Goal: Subscribe to service/newsletter

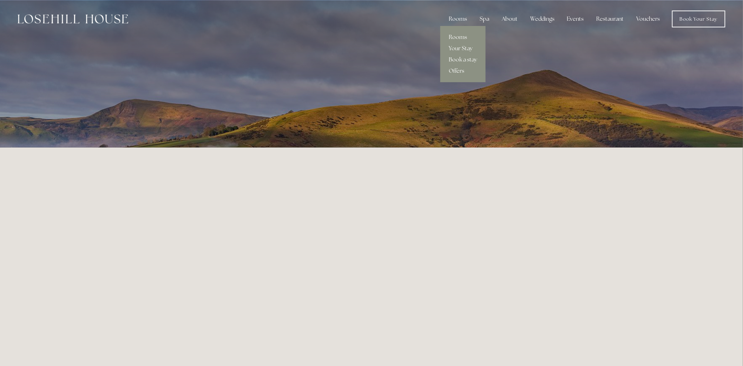
click at [462, 15] on div "Rooms" at bounding box center [457, 19] width 29 height 14
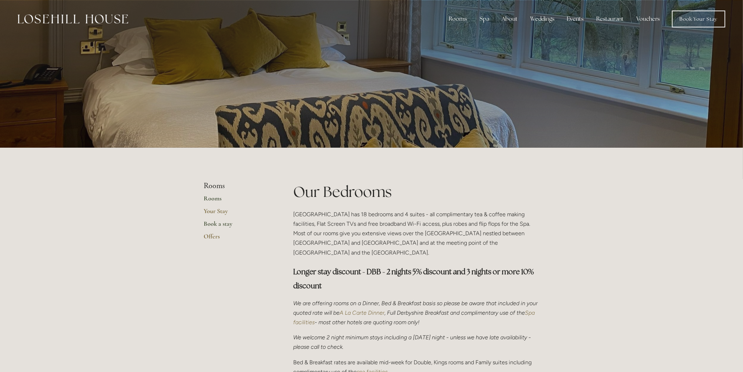
click at [216, 225] on link "Book a stay" at bounding box center [237, 225] width 67 height 13
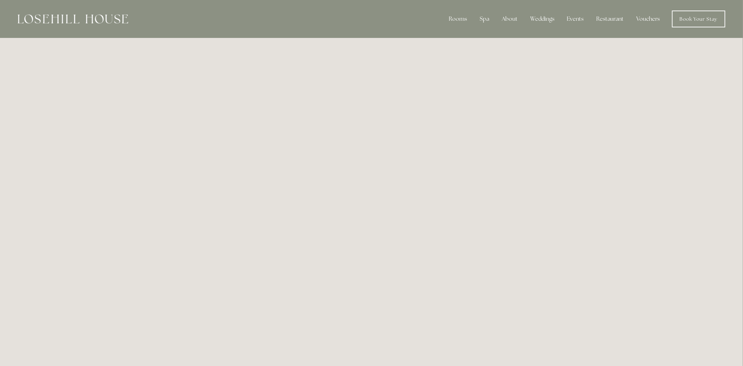
click at [644, 15] on link "Vouchers" at bounding box center [648, 19] width 35 height 14
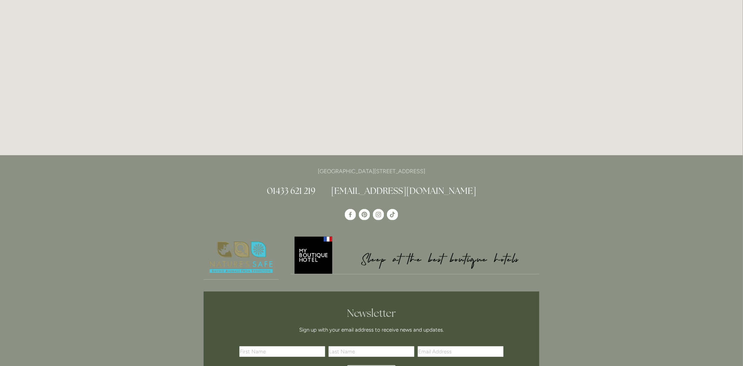
scroll to position [1201, 0]
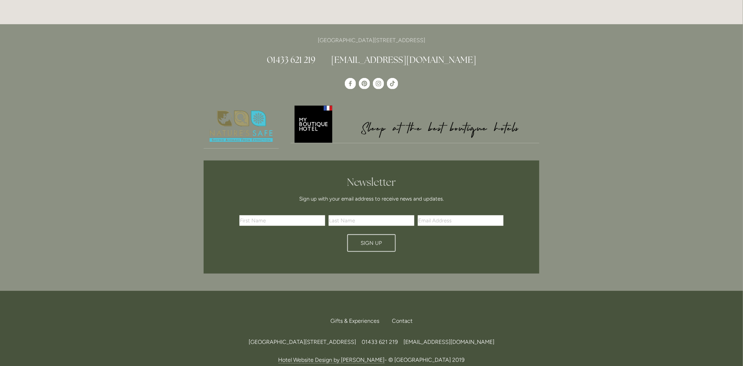
click at [433, 221] on input "Email Address" at bounding box center [461, 220] width 86 height 11
type input "laurageraldinejohn@yahoo.co.uk"
click at [371, 241] on span "Sign Up" at bounding box center [371, 243] width 21 height 6
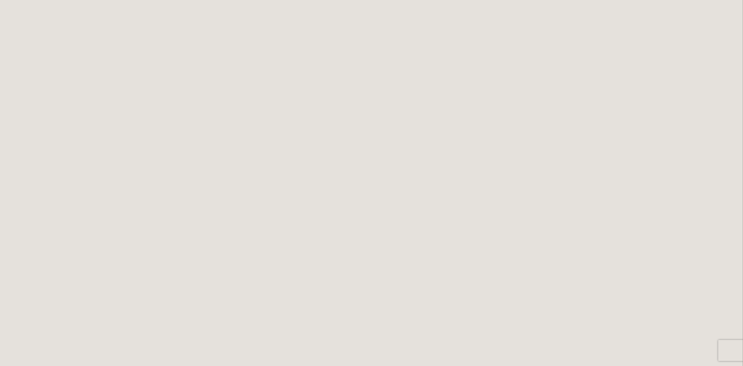
scroll to position [0, 0]
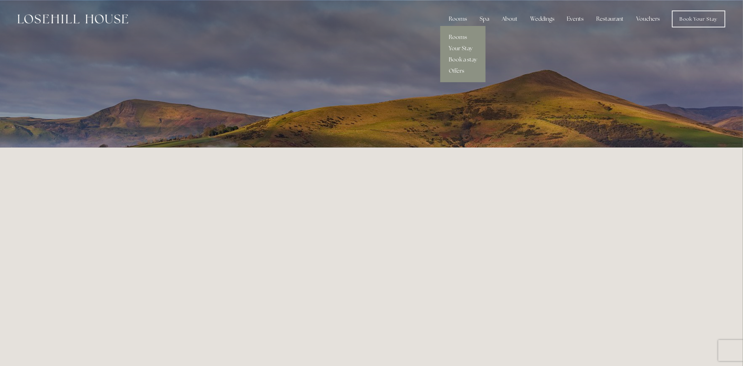
click at [459, 19] on div "Rooms" at bounding box center [457, 19] width 29 height 14
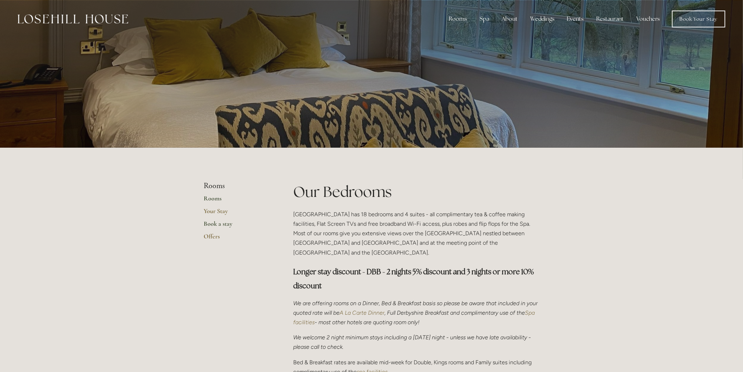
click at [222, 225] on link "Book a stay" at bounding box center [237, 225] width 67 height 13
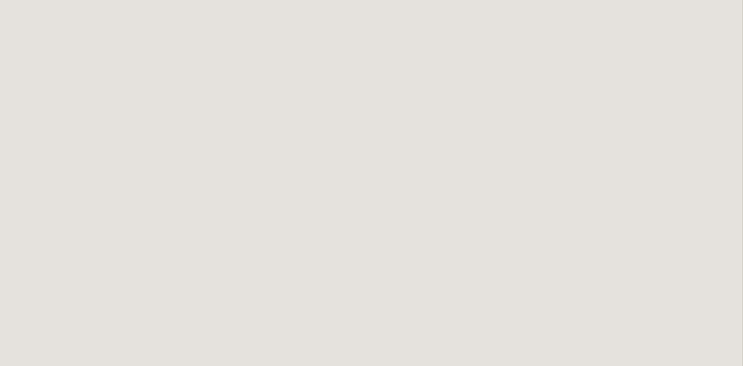
scroll to position [1014, 0]
